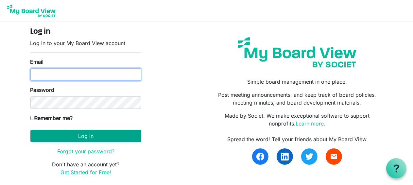
type input "pattihickswhaley@yahoo.co.uk"
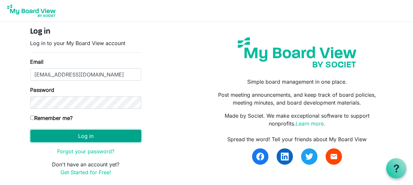
click at [75, 137] on button "Log in" at bounding box center [85, 136] width 111 height 12
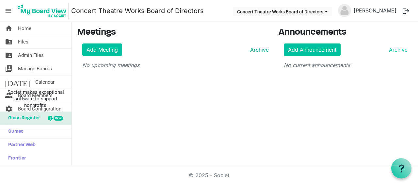
click at [261, 47] on link "Archive" at bounding box center [258, 50] width 21 height 8
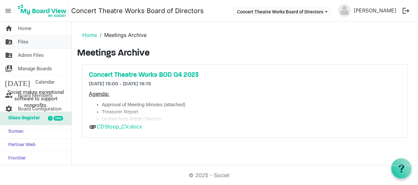
click at [18, 42] on span "Files" at bounding box center [23, 41] width 10 height 13
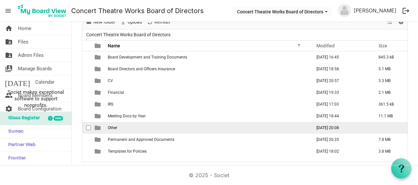
scroll to position [41, 0]
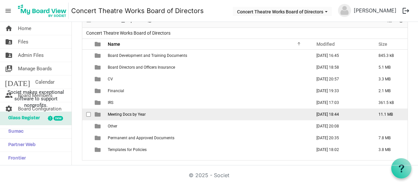
click at [120, 114] on span "Meeting Docs by Year" at bounding box center [127, 114] width 38 height 5
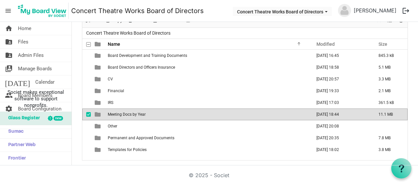
click at [121, 114] on span "Meeting Docs by Year" at bounding box center [127, 114] width 38 height 5
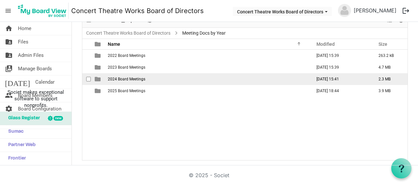
click at [124, 78] on span "2024 Board Meetings" at bounding box center [127, 79] width 38 height 5
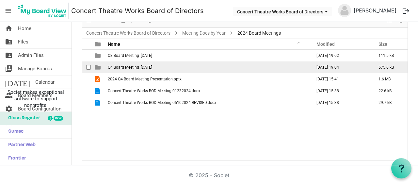
click at [130, 65] on span "Q4 Board Meeting_[DATE]" at bounding box center [130, 67] width 44 height 5
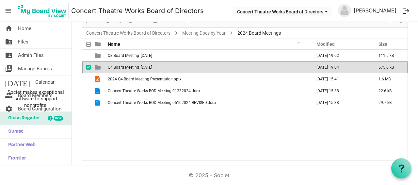
click at [130, 65] on span "Q4 Board Meeting_[DATE]" at bounding box center [130, 67] width 44 height 5
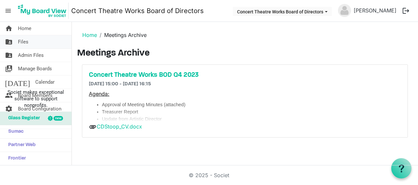
click at [22, 40] on span "Files" at bounding box center [23, 41] width 10 height 13
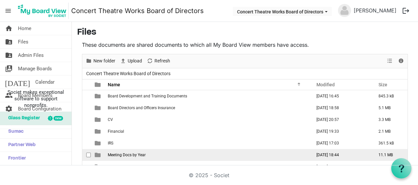
click at [123, 156] on span "Meeting Docs by Year" at bounding box center [127, 155] width 38 height 5
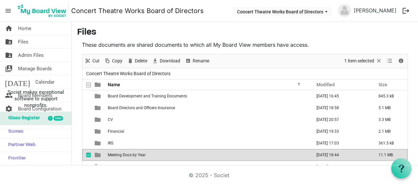
click at [124, 156] on span "Meeting Docs by Year" at bounding box center [127, 155] width 38 height 5
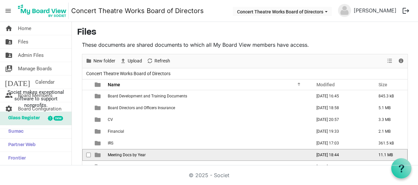
click at [124, 154] on span "Meeting Docs by Year" at bounding box center [127, 155] width 38 height 5
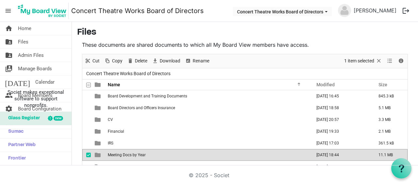
click at [124, 154] on span "Meeting Docs by Year" at bounding box center [127, 155] width 38 height 5
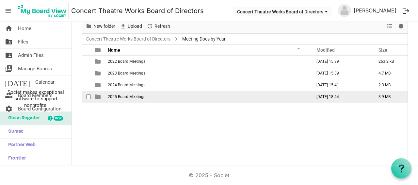
click at [118, 98] on span "2025 Board Meetings" at bounding box center [127, 96] width 38 height 5
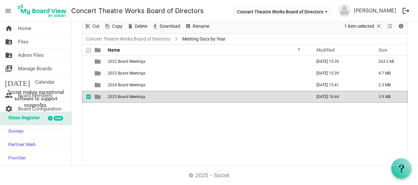
click at [118, 98] on span "2025 Board Meetings" at bounding box center [127, 96] width 38 height 5
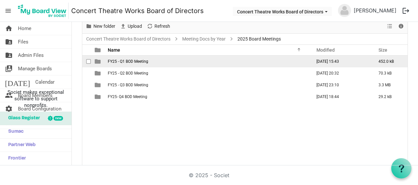
click at [137, 61] on span "FY25 - Q1 BOD Meeting" at bounding box center [128, 61] width 41 height 5
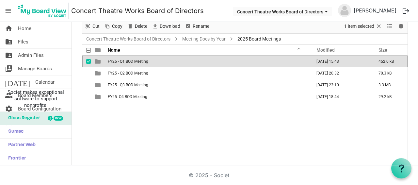
click at [137, 61] on span "FY25 - Q1 BOD Meeting" at bounding box center [128, 61] width 41 height 5
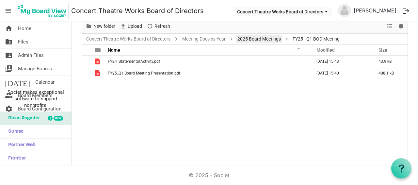
click at [255, 40] on link "2025 Board Meetings" at bounding box center [259, 39] width 46 height 8
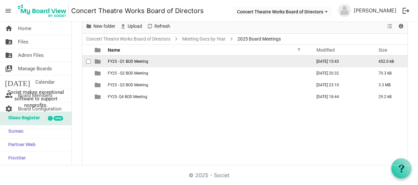
click at [124, 60] on span "FY25 - Q1 BOD Meeting" at bounding box center [128, 61] width 41 height 5
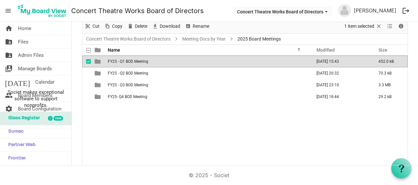
click at [124, 60] on span "FY25 - Q1 BOD Meeting" at bounding box center [128, 61] width 41 height 5
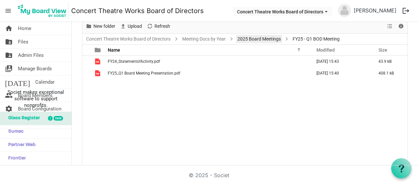
click at [271, 41] on link "2025 Board Meetings" at bounding box center [259, 39] width 46 height 8
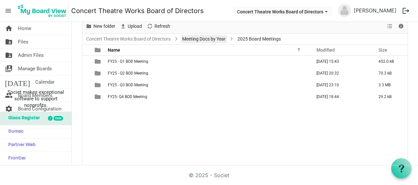
click at [211, 41] on link "Meeting Docs by Year" at bounding box center [204, 39] width 46 height 8
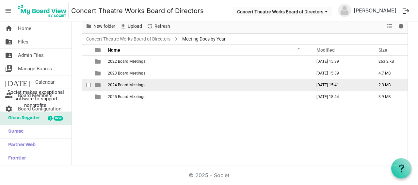
click at [122, 86] on span "2024 Board Meetings" at bounding box center [127, 85] width 38 height 5
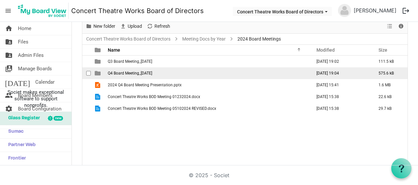
click at [123, 74] on span "Q4 Board Meeting_[DATE]" at bounding box center [130, 73] width 44 height 5
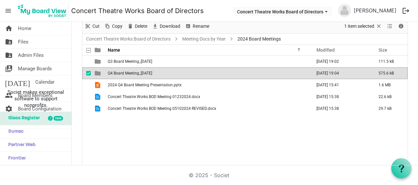
click at [123, 74] on span "Q4 Board Meeting_[DATE]" at bounding box center [130, 73] width 44 height 5
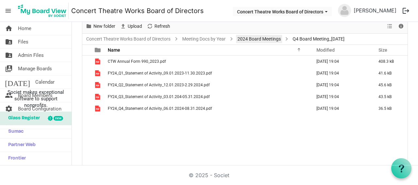
click at [272, 40] on link "2024 Board Meetings" at bounding box center [259, 39] width 46 height 8
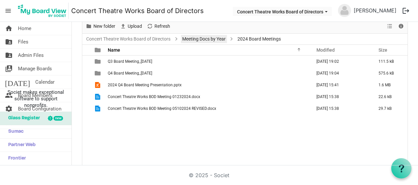
click at [199, 37] on link "Meeting Docs by Year" at bounding box center [204, 39] width 46 height 8
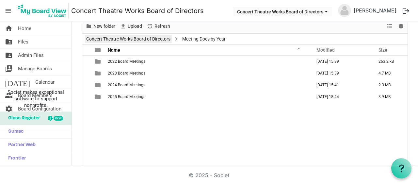
click at [161, 40] on link "Concert Theatre Works Board of Directors" at bounding box center [128, 39] width 87 height 8
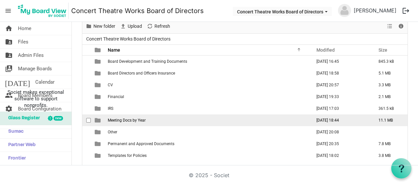
scroll to position [41, 0]
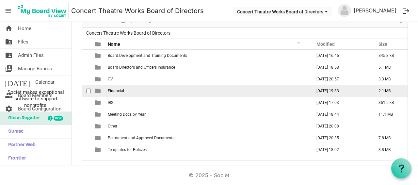
click at [116, 90] on span "Financial" at bounding box center [116, 91] width 16 height 5
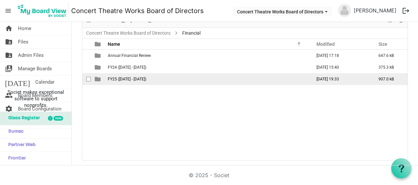
click at [135, 81] on td "FY25 ([DATE] - [DATE])" at bounding box center [208, 79] width 204 height 12
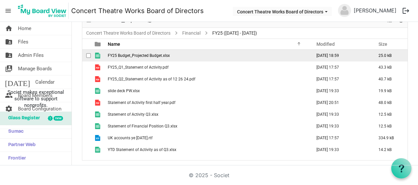
click at [157, 55] on span "FY25 Budget_Projected Budget.xlsx" at bounding box center [139, 55] width 62 height 5
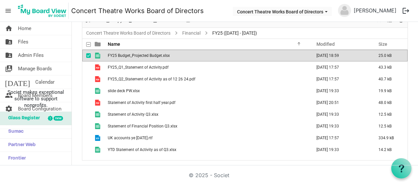
click at [157, 55] on span "FY25 Budget_Projected Budget.xlsx" at bounding box center [139, 55] width 62 height 5
